Goal: Check status: Check status

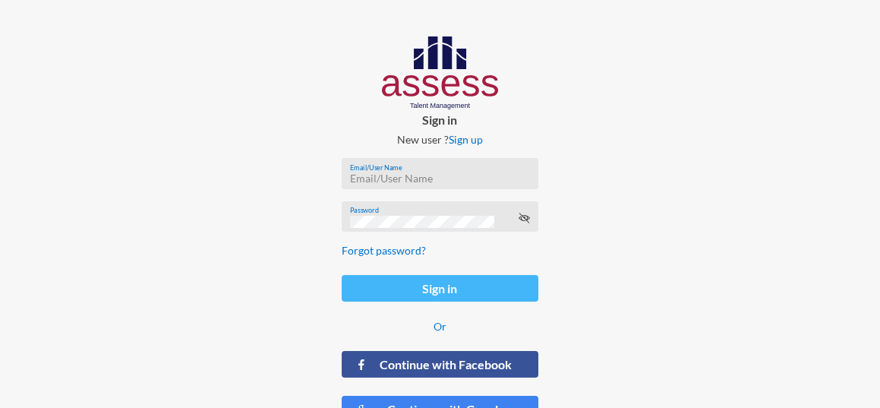
type input "ranaesmat"
click at [477, 282] on button "Sign in" at bounding box center [440, 288] width 196 height 27
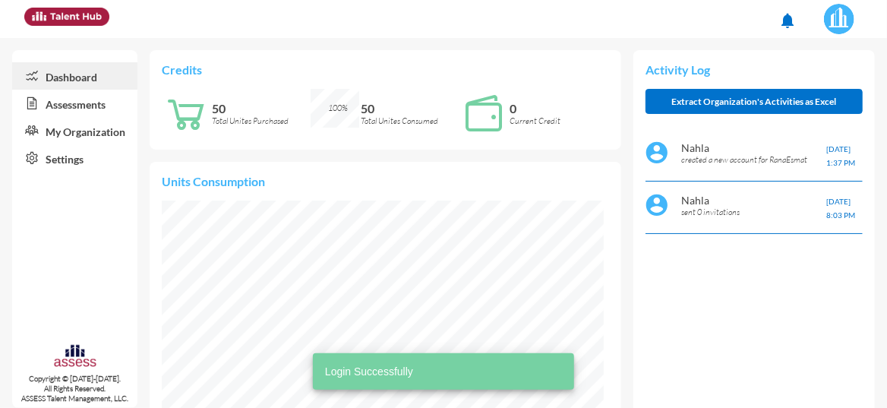
scroll to position [98, 197]
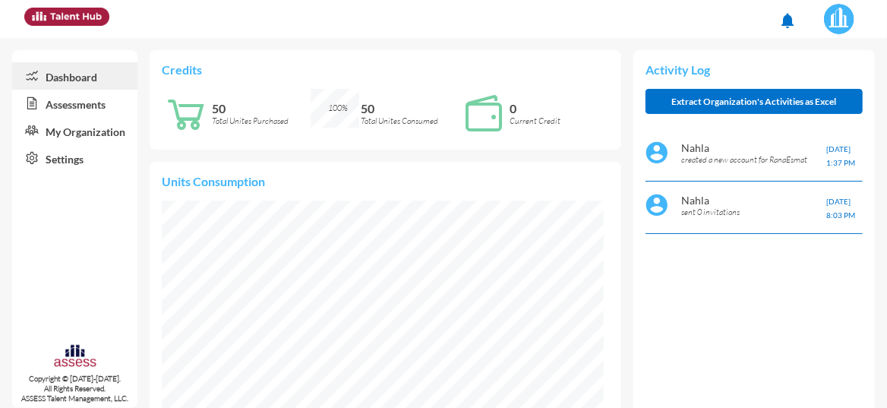
click at [75, 106] on link "Assessments" at bounding box center [74, 103] width 125 height 27
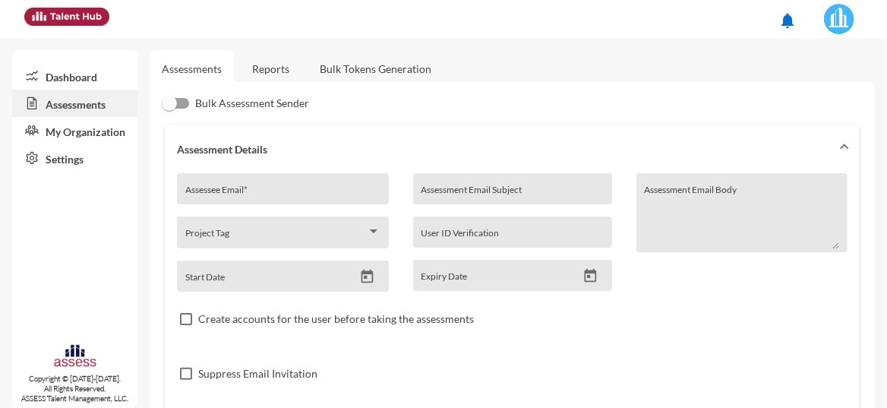
click at [277, 68] on link "Reports" at bounding box center [270, 68] width 61 height 37
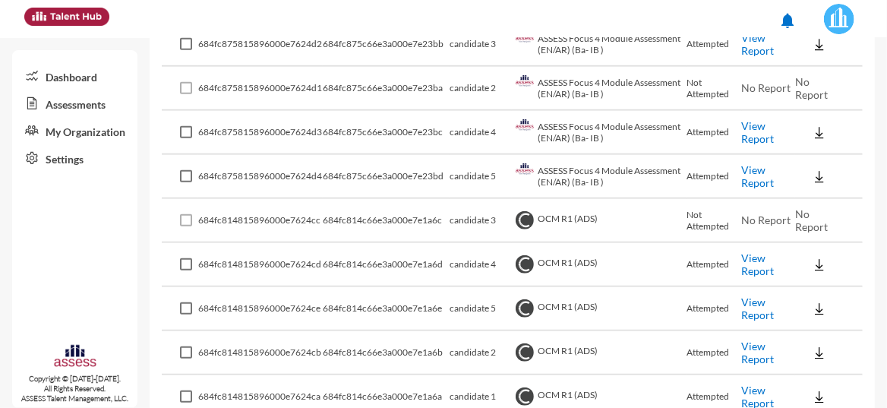
scroll to position [380, 0]
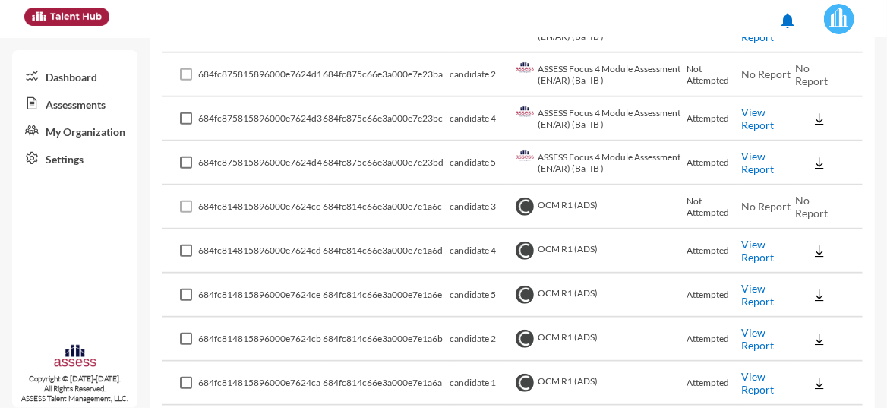
click at [550, 85] on td "ASSESS Focus 4 Module Assessment (EN/AR) (Ba- IB )" at bounding box center [599, 75] width 175 height 44
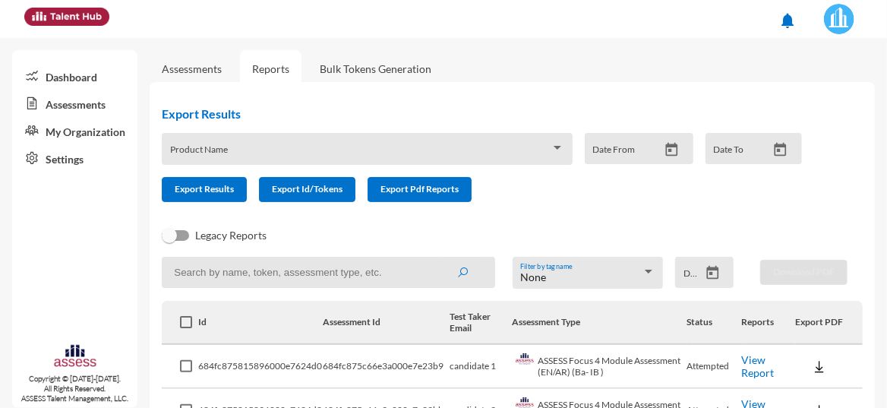
scroll to position [759, 0]
